Goal: Task Accomplishment & Management: Manage account settings

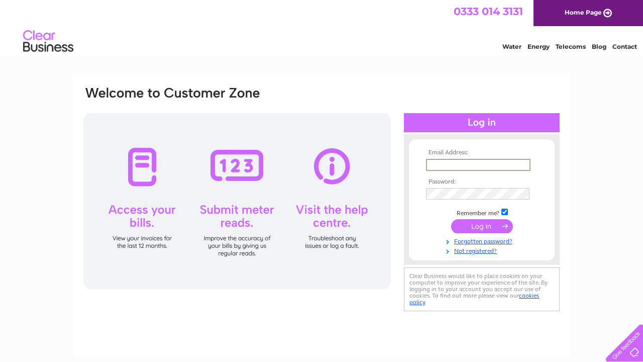
type input "x"
type input "[EMAIL_ADDRESS][DOMAIN_NAME]"
click at [482, 229] on input "submit" at bounding box center [482, 226] width 62 height 14
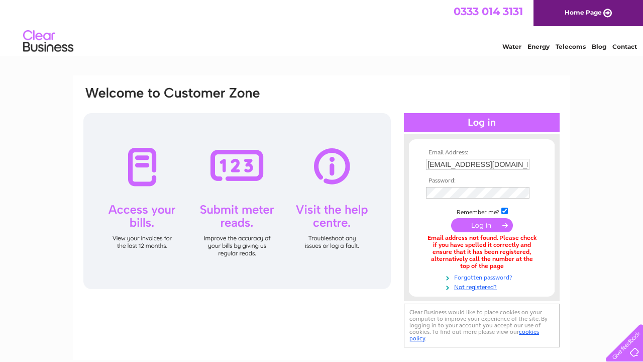
click at [481, 276] on link "Forgotten password?" at bounding box center [483, 277] width 114 height 10
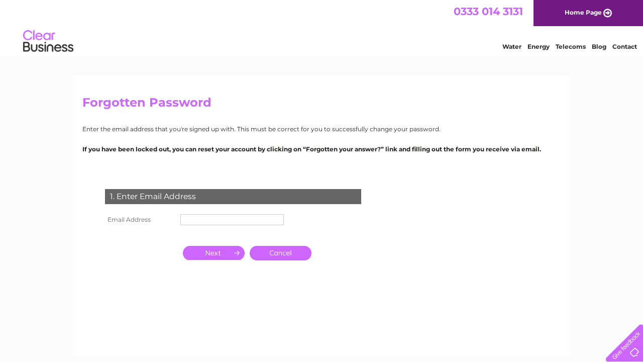
click at [204, 221] on input "text" at bounding box center [231, 219] width 103 height 11
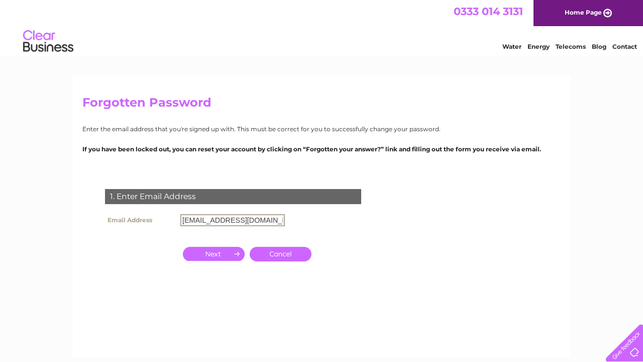
type input "[EMAIL_ADDRESS][DOMAIN_NAME]"
click at [213, 255] on input "button" at bounding box center [214, 253] width 62 height 14
